Goal: Find contact information: Obtain details needed to contact an individual or organization

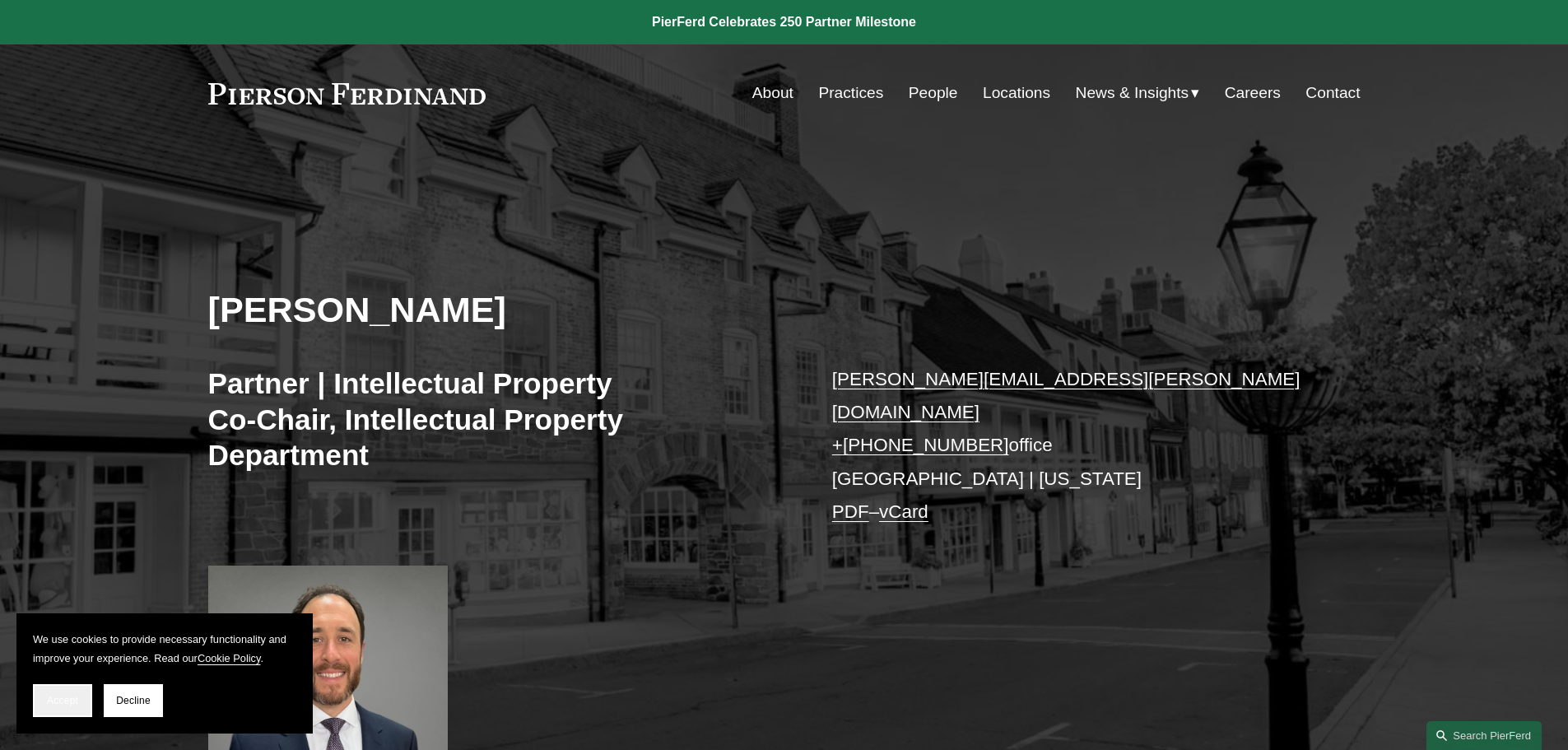
click at [65, 705] on span "Accept" at bounding box center [63, 700] width 31 height 12
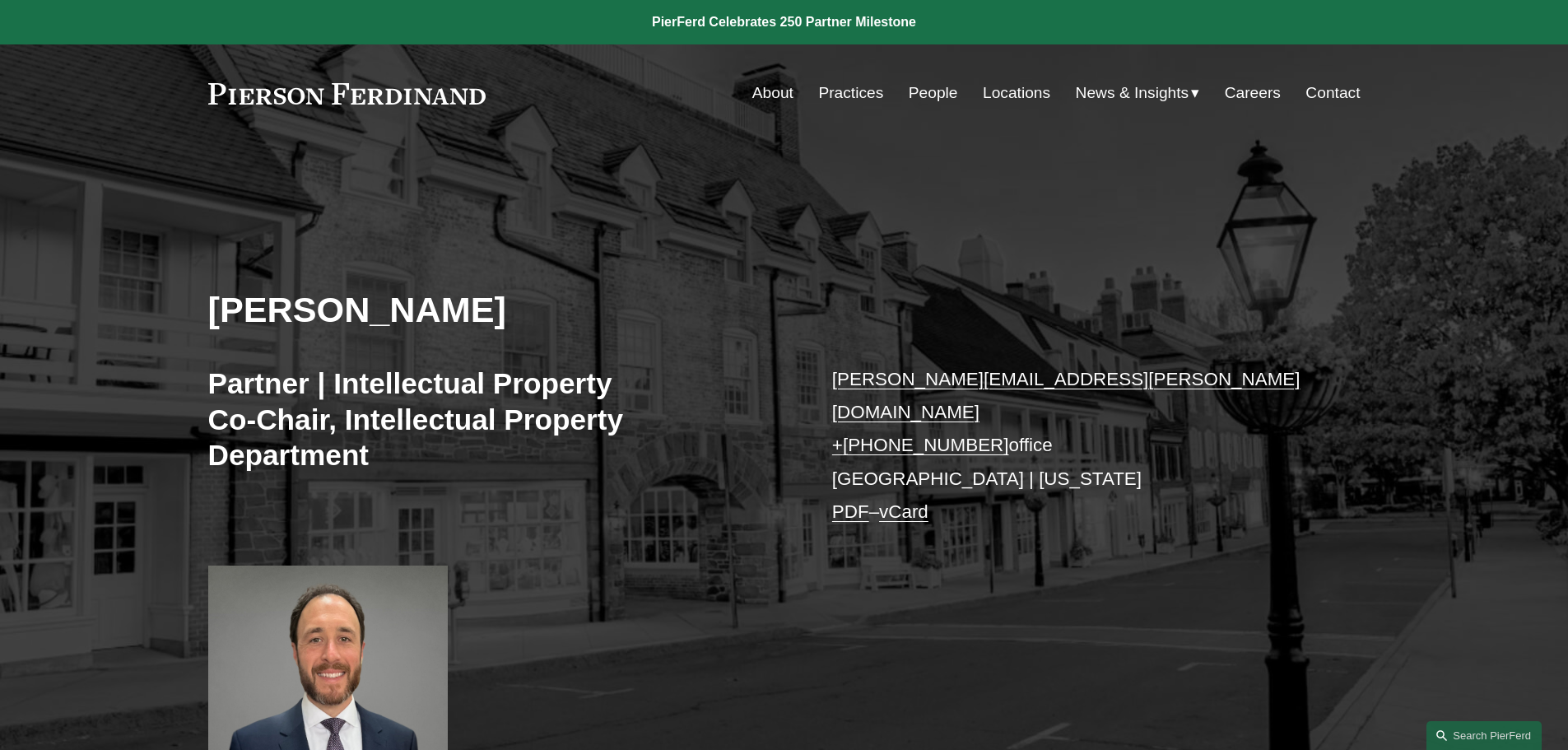
click at [920, 90] on link "People" at bounding box center [934, 93] width 50 height 31
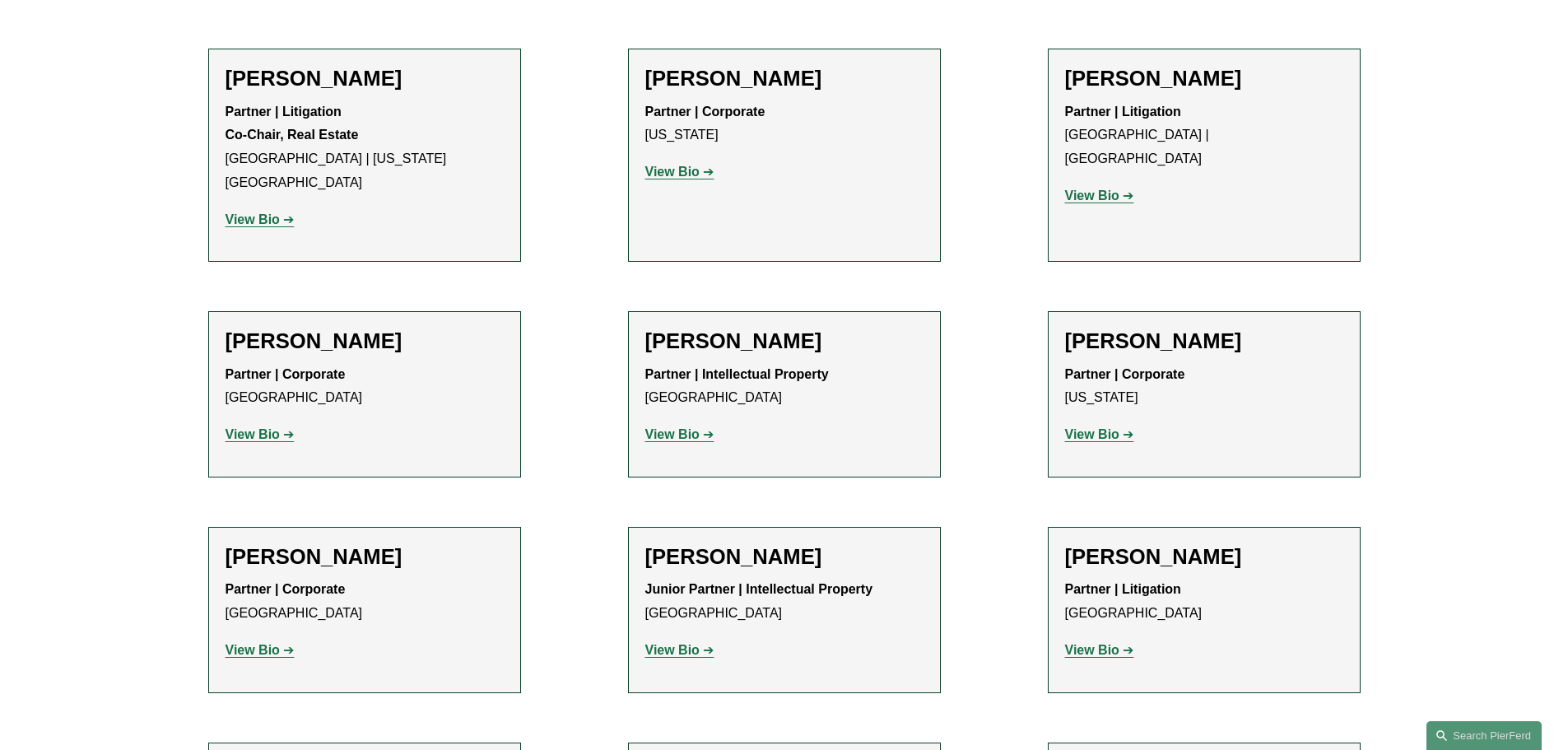
scroll to position [9795, 0]
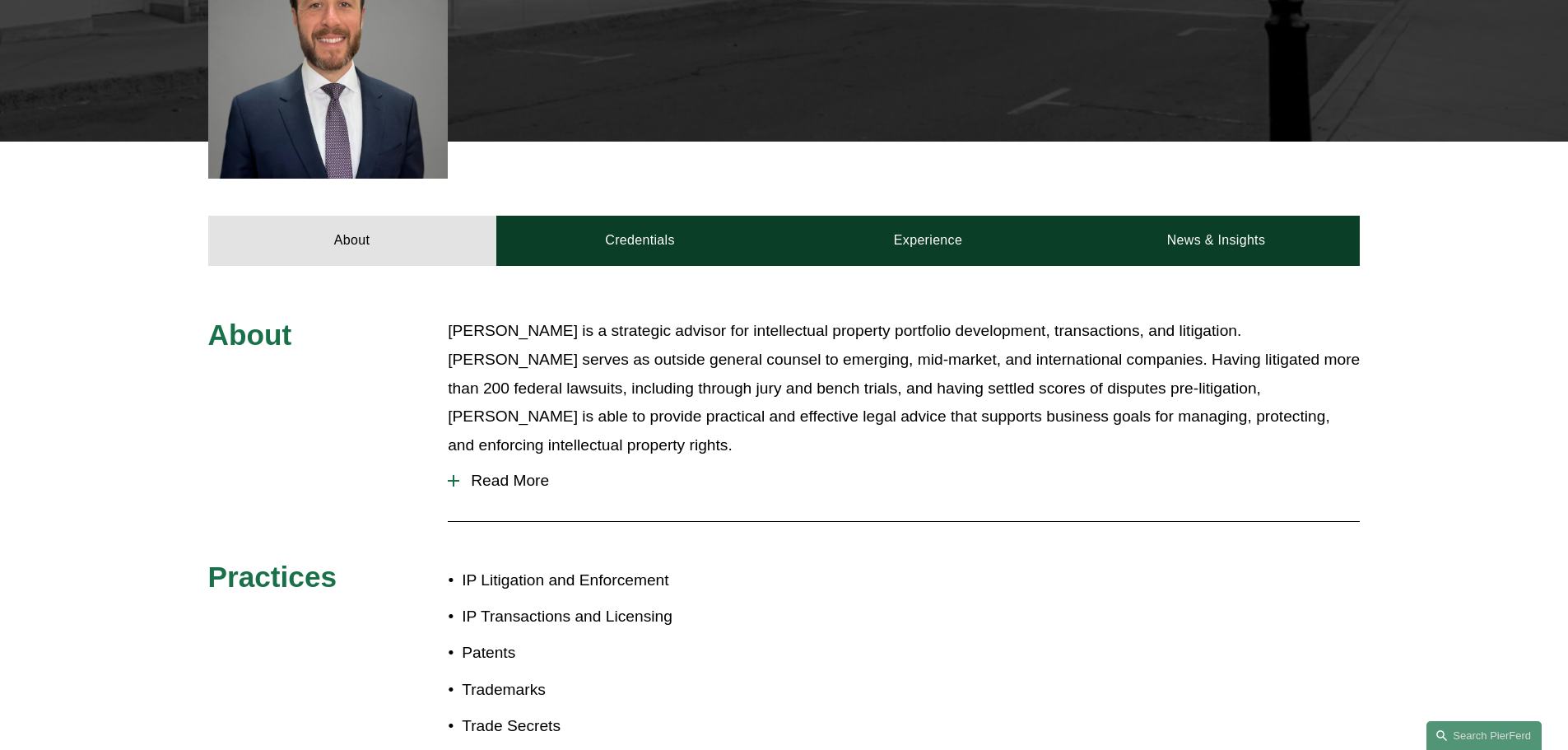
scroll to position [577, 0]
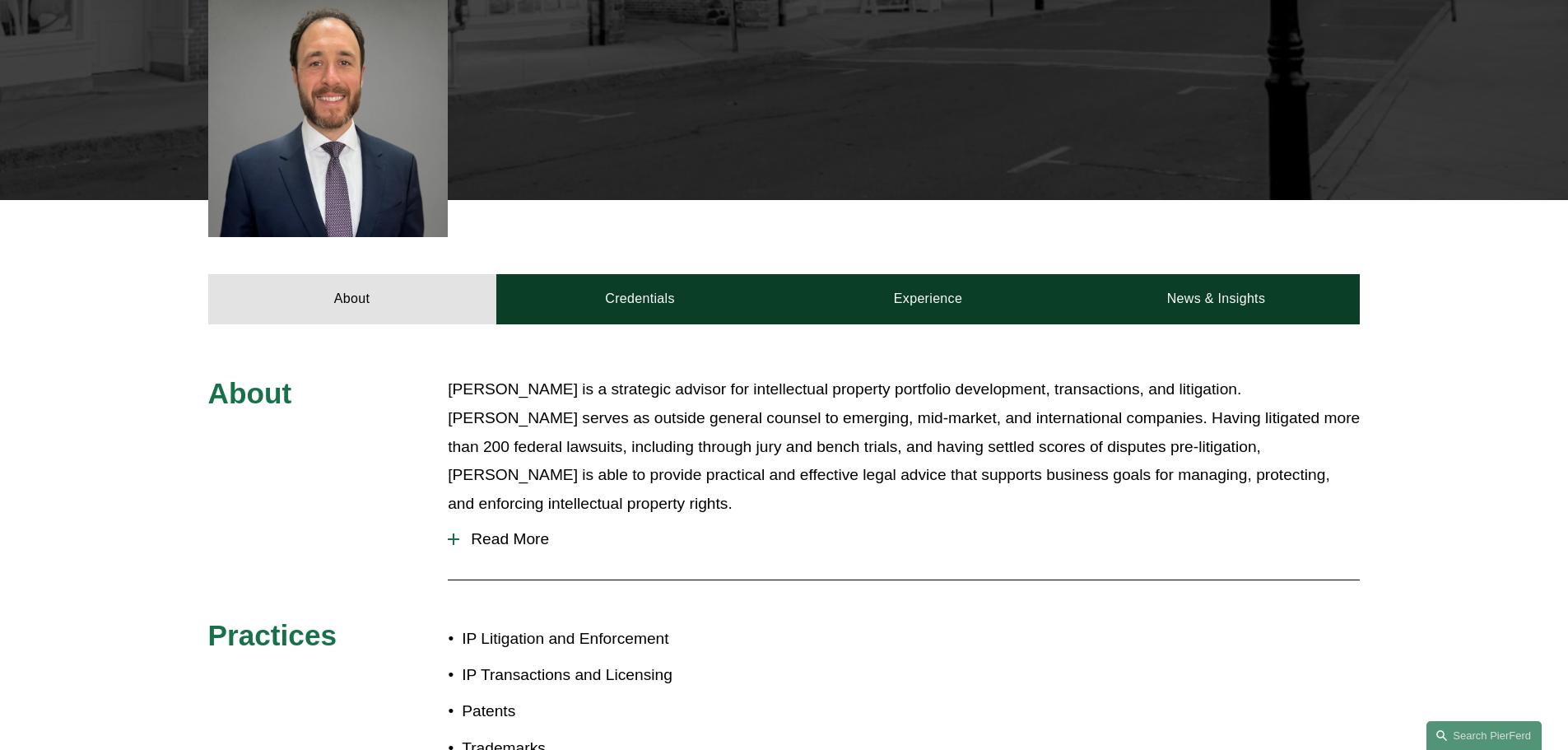
click at [505, 530] on span "Read More" at bounding box center [910, 539] width 900 height 18
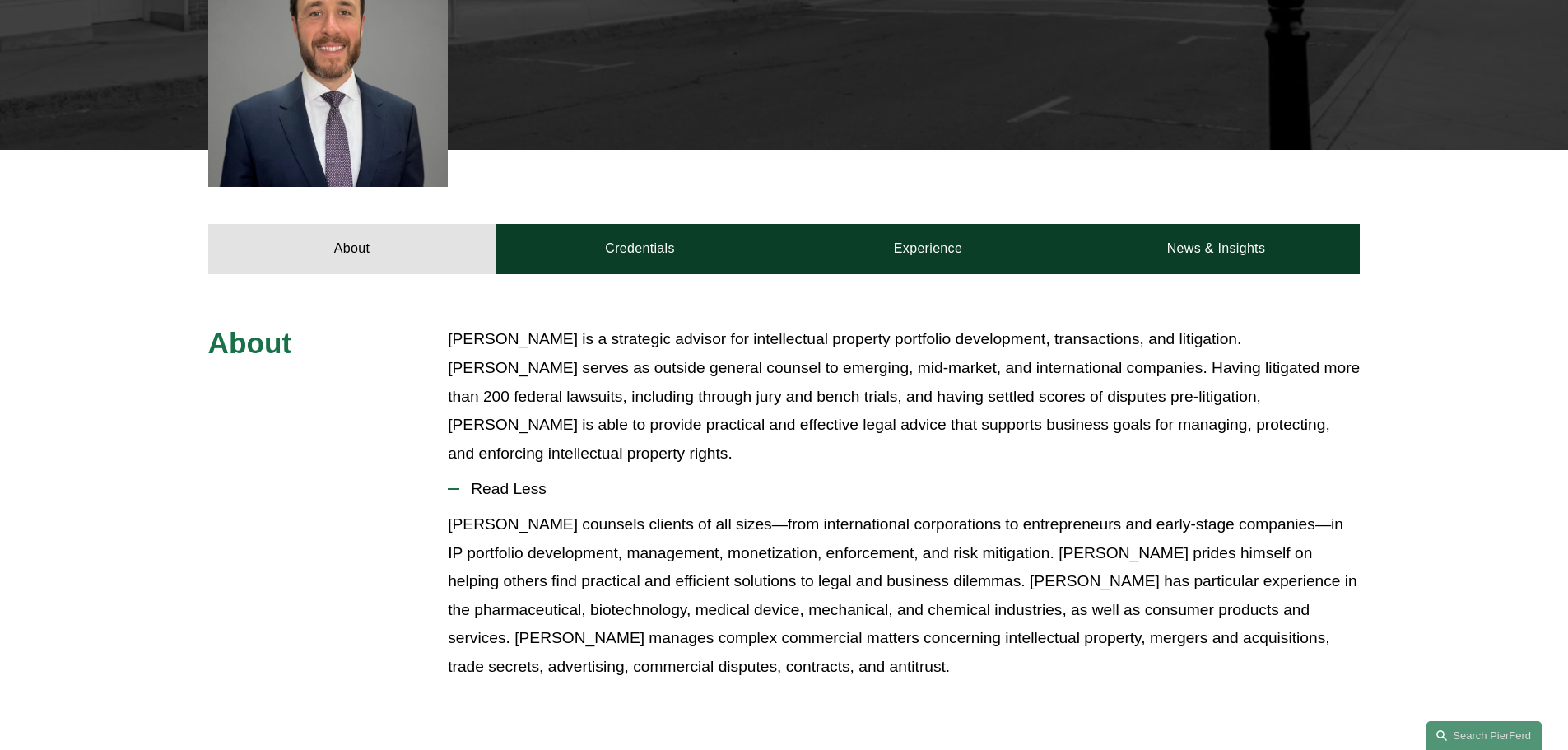
scroll to position [330, 0]
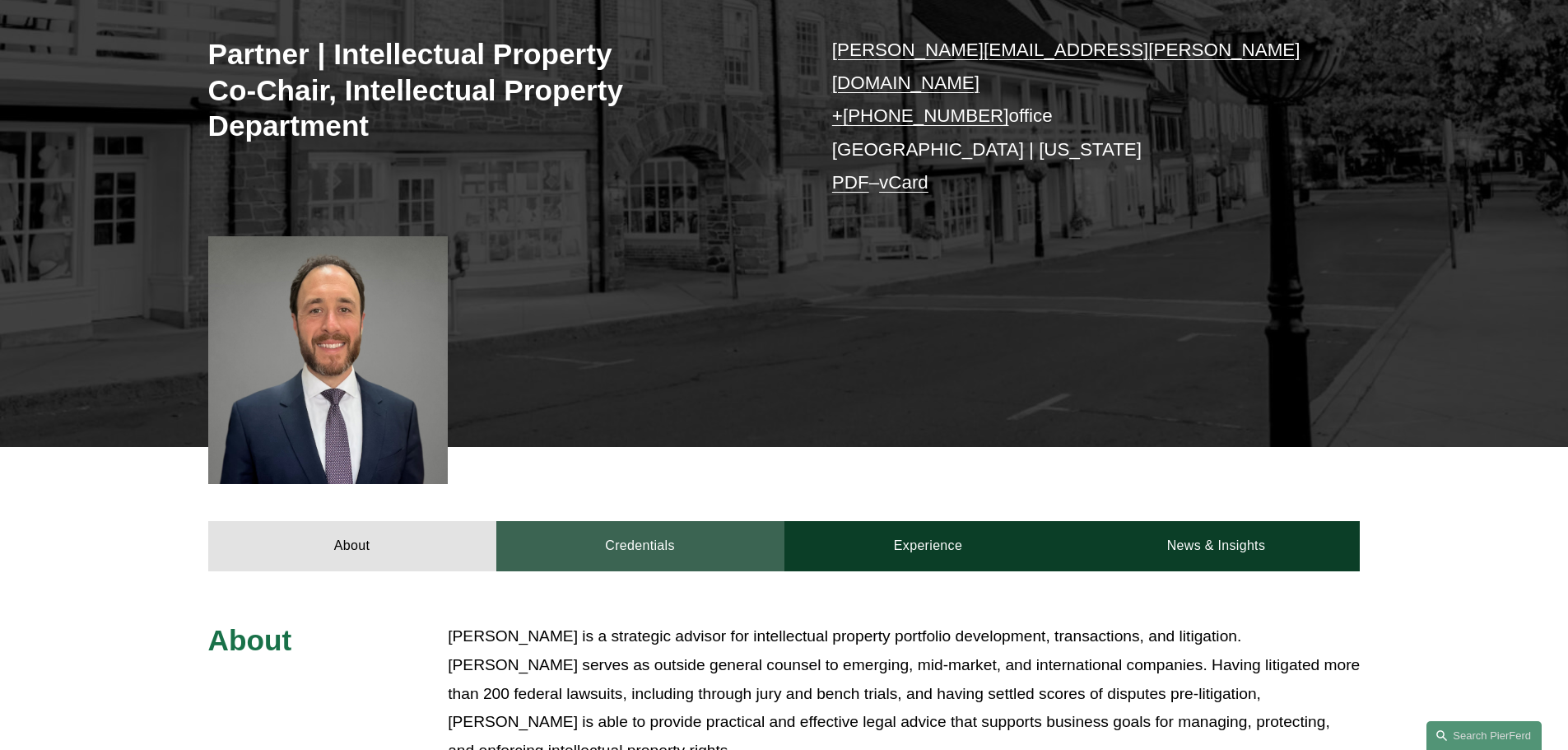
click at [633, 521] on link "Credentials" at bounding box center [640, 546] width 288 height 50
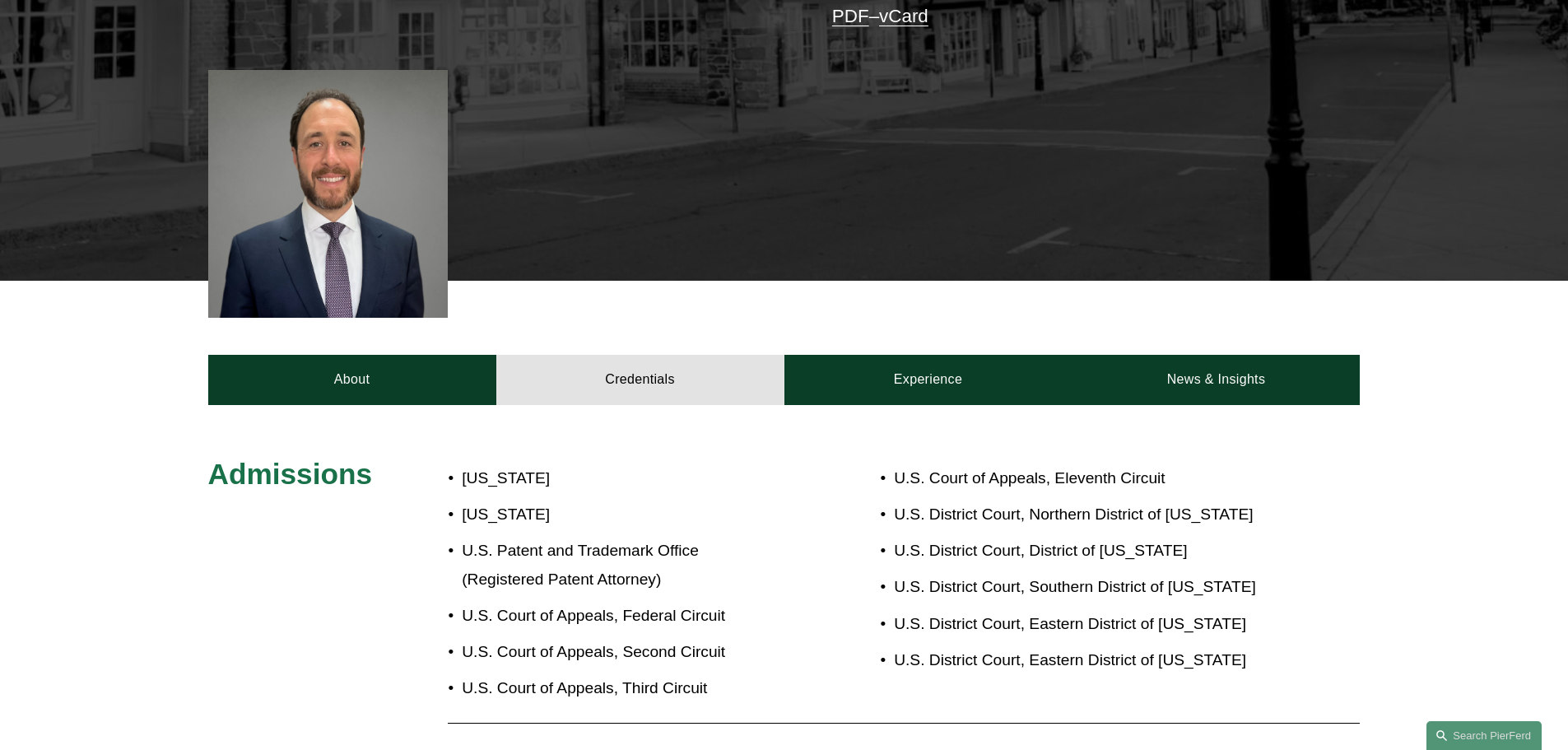
scroll to position [494, 0]
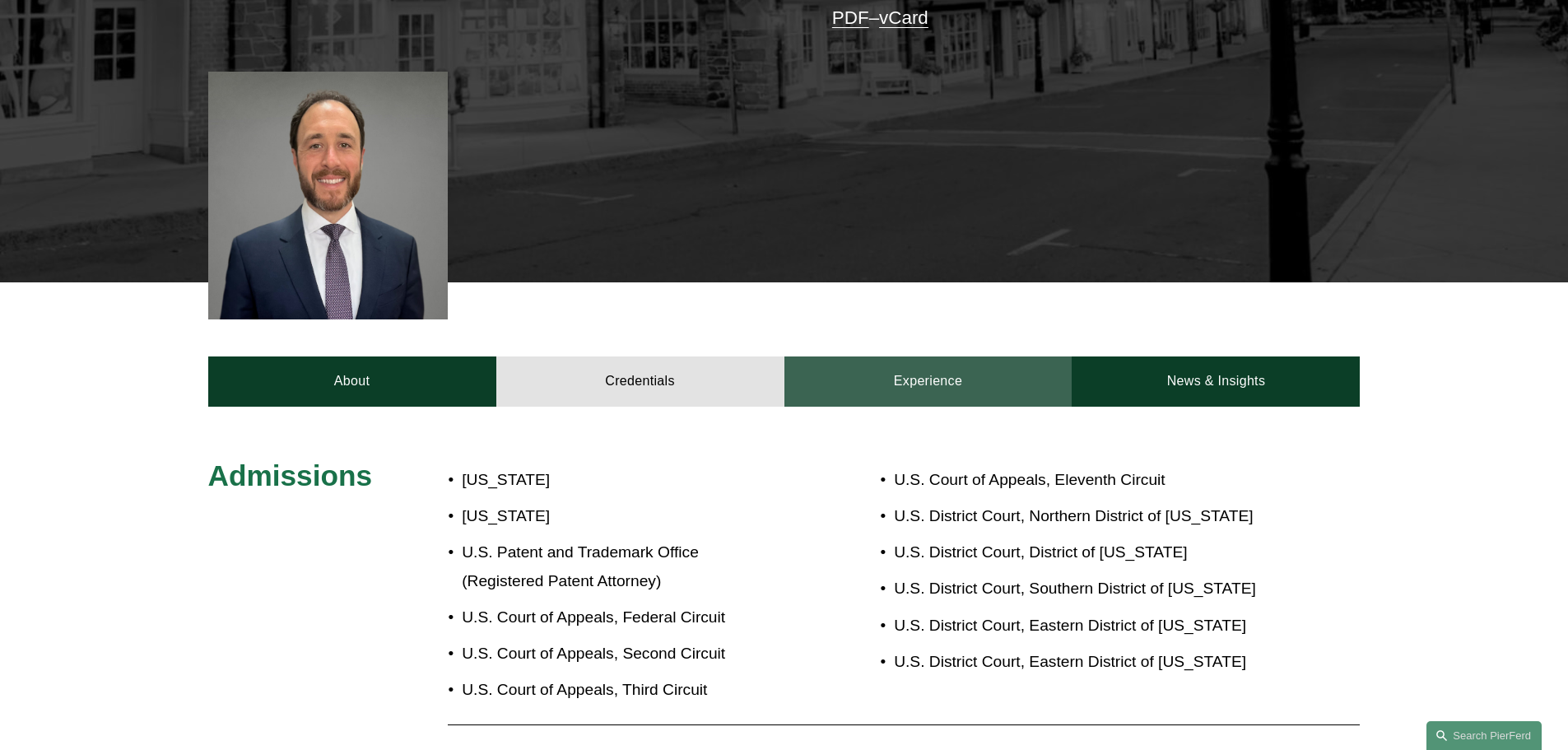
click at [908, 372] on link "Experience" at bounding box center [929, 382] width 288 height 50
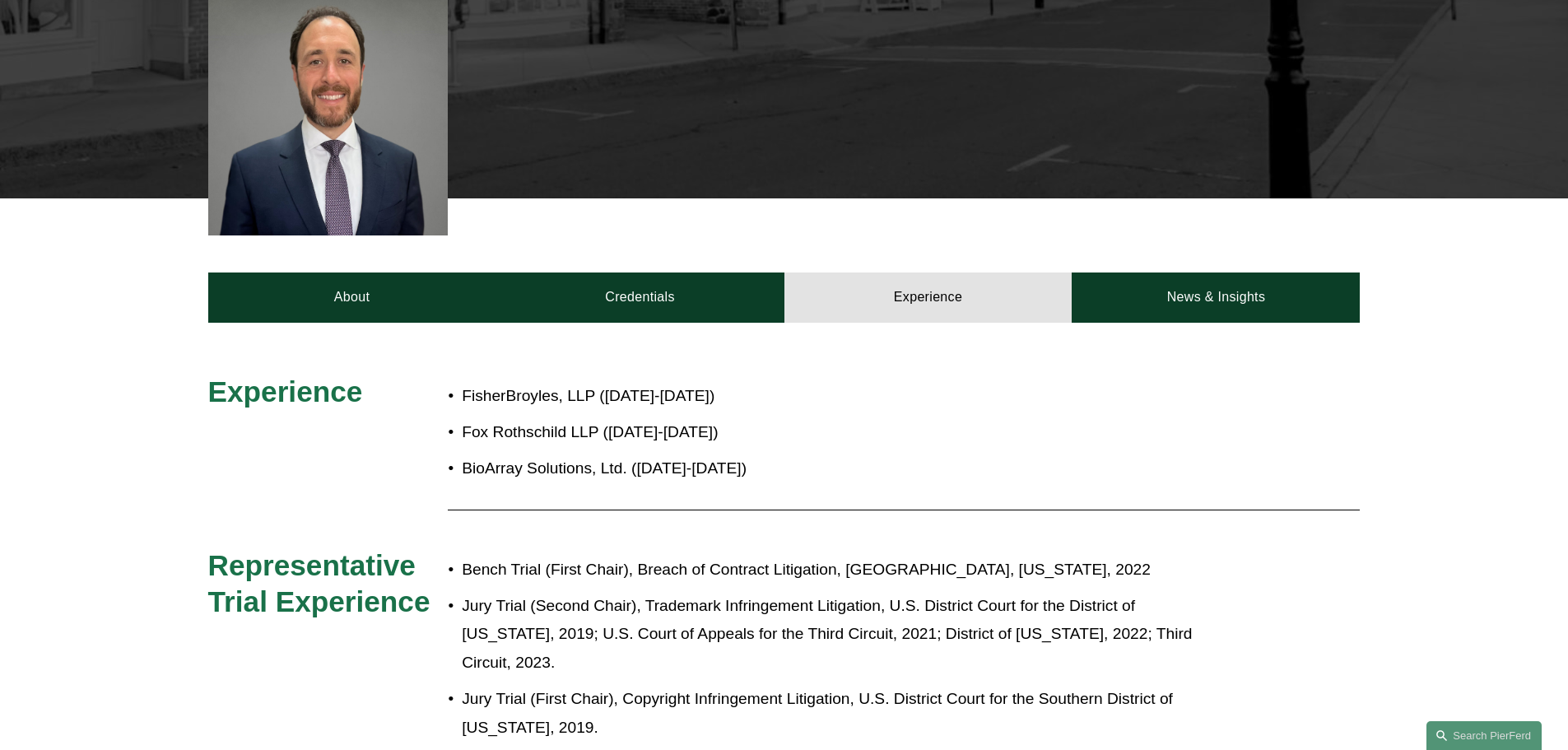
scroll to position [577, 0]
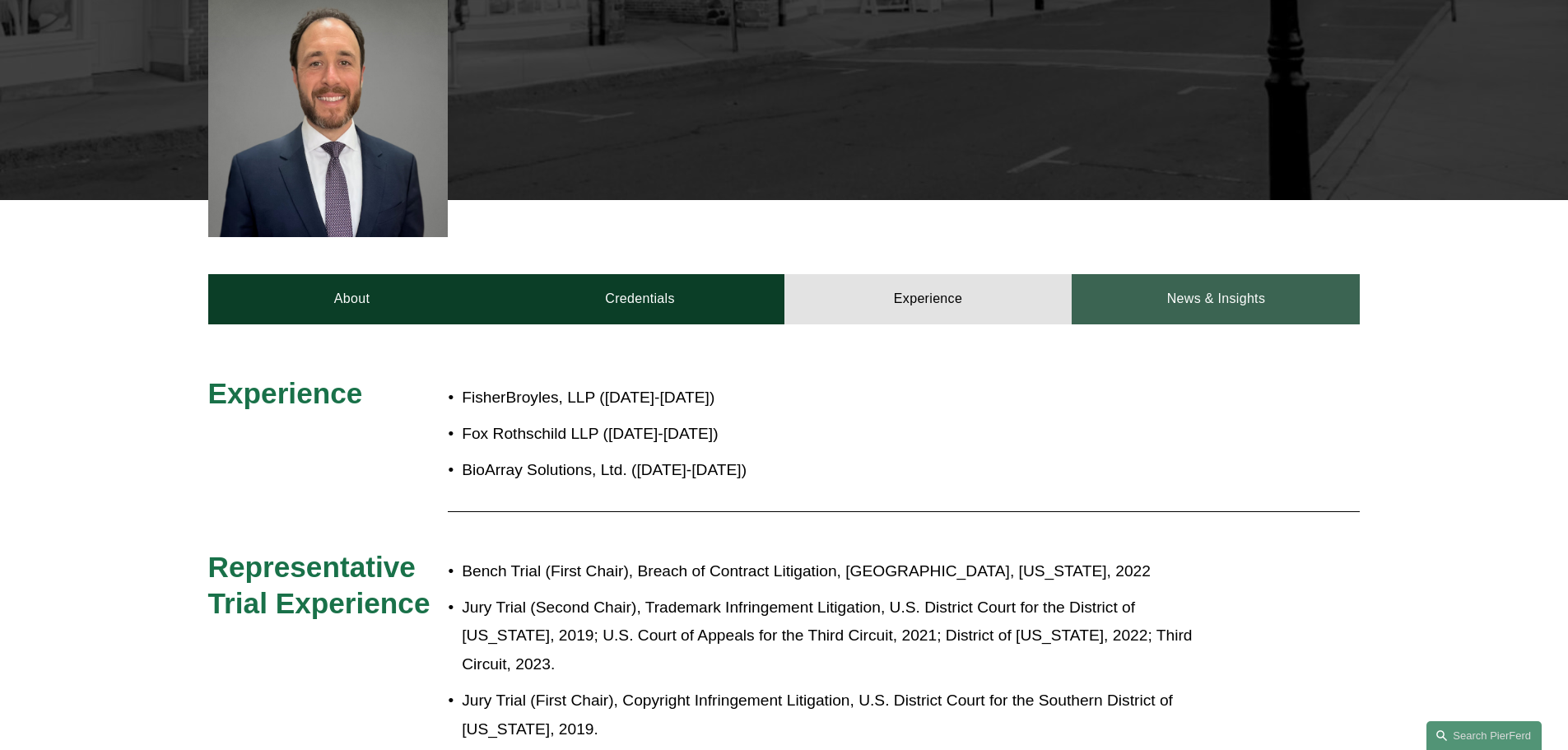
click at [1160, 279] on link "News & Insights" at bounding box center [1216, 299] width 288 height 50
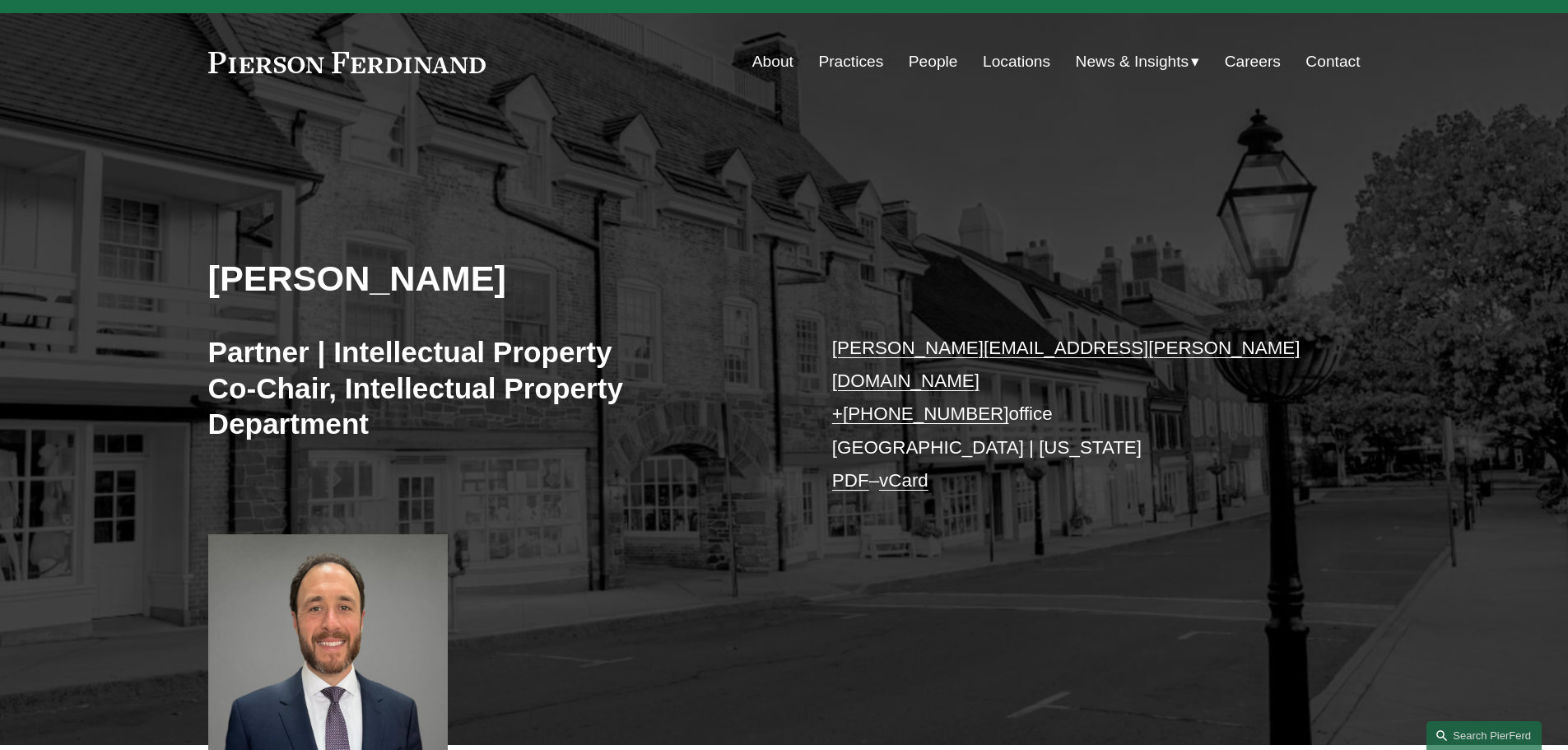
scroll to position [0, 0]
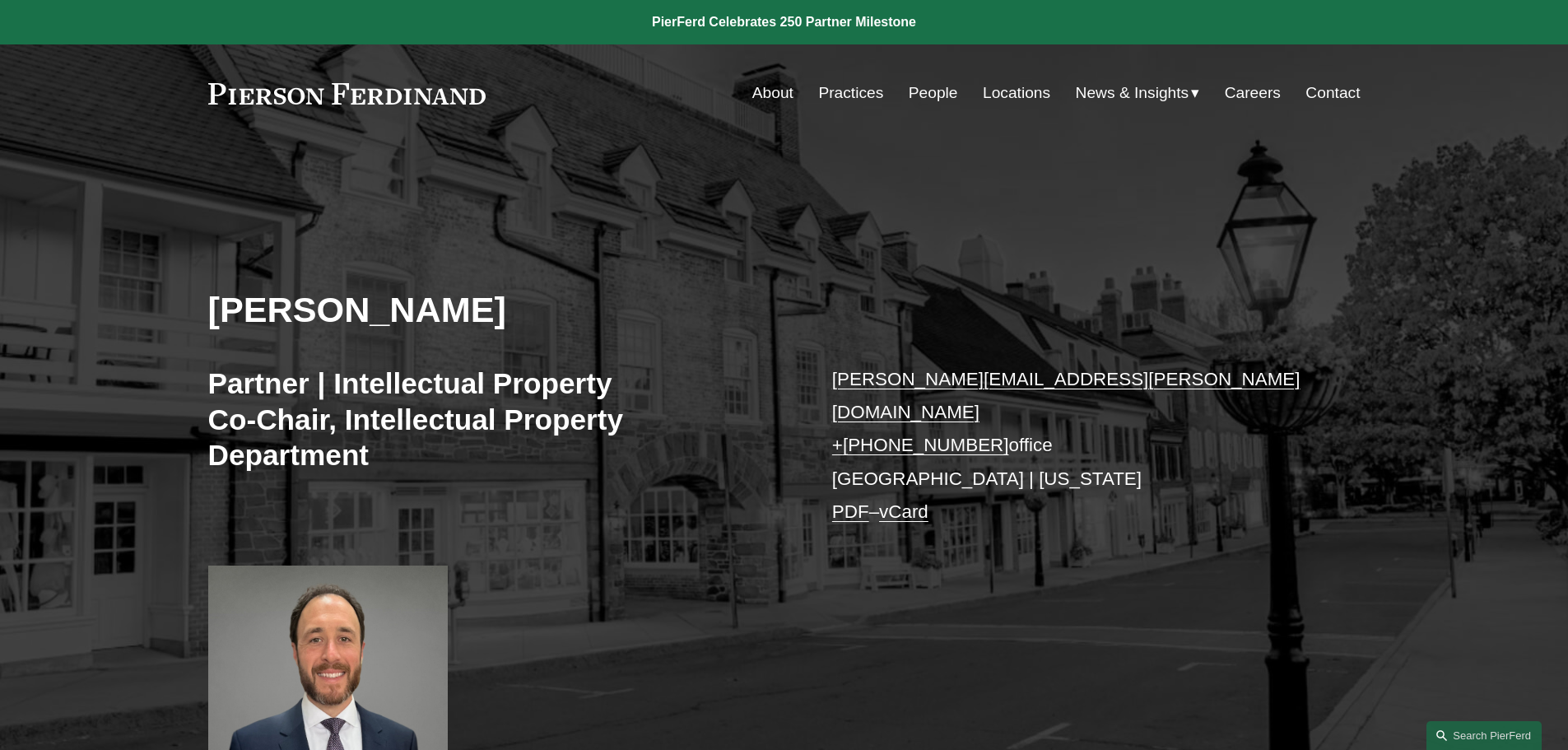
click at [1319, 92] on link "Contact" at bounding box center [1333, 93] width 55 height 31
